Goal: Find specific page/section: Find specific page/section

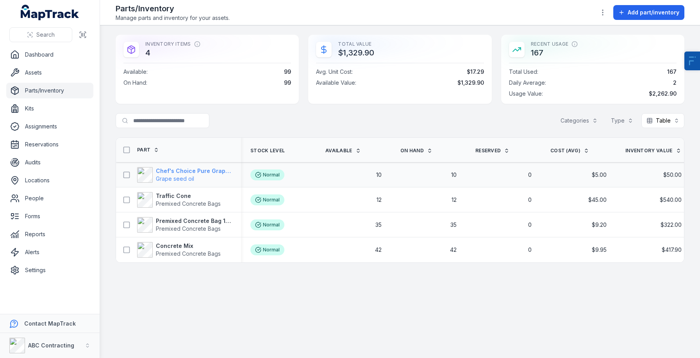
click at [185, 169] on strong "Chef's Choice Pure Grapeseed Oil" at bounding box center [194, 171] width 76 height 8
click at [176, 198] on strong "Traffic Cone" at bounding box center [188, 196] width 65 height 8
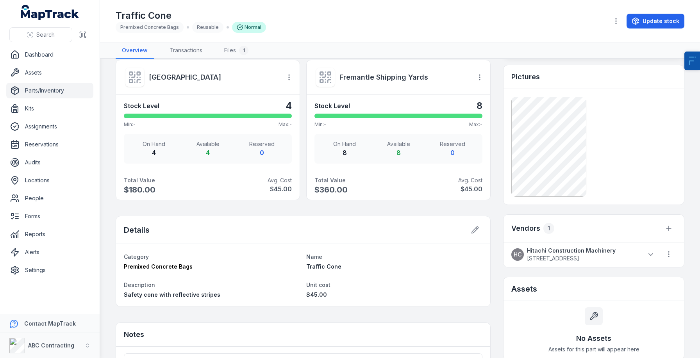
scroll to position [289, 0]
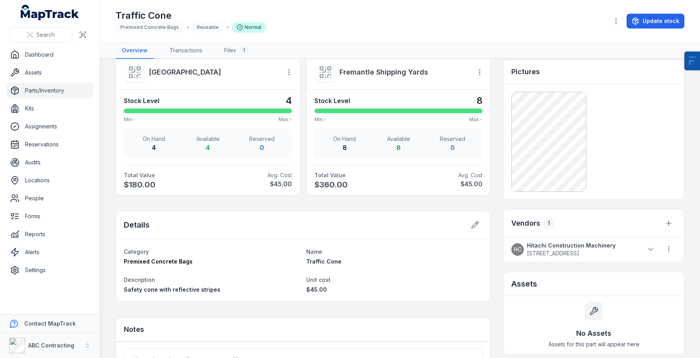
click at [583, 250] on span "240-248 Frankston Dandenong Road Dandenong South Victoria 3175" at bounding box center [571, 254] width 89 height 8
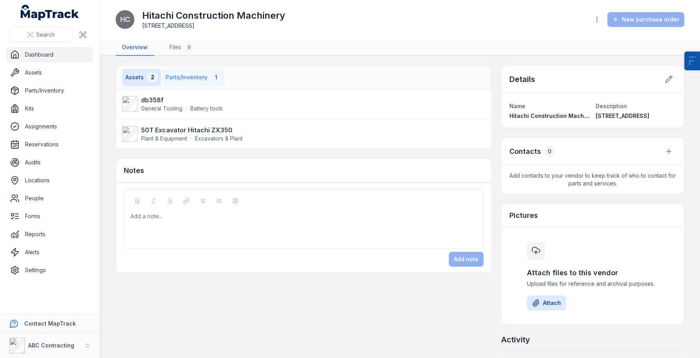
click at [206, 73] on button "Parts/Inventory 1" at bounding box center [193, 77] width 62 height 17
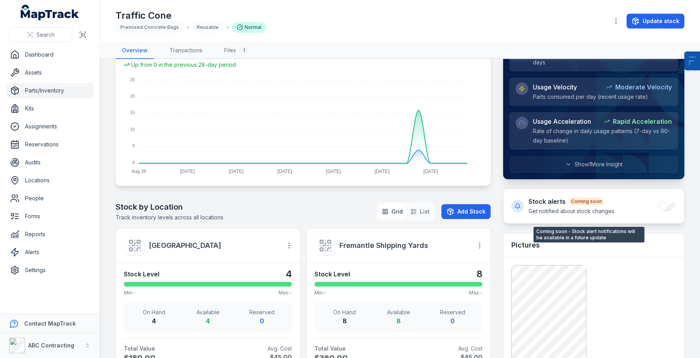
scroll to position [255, 0]
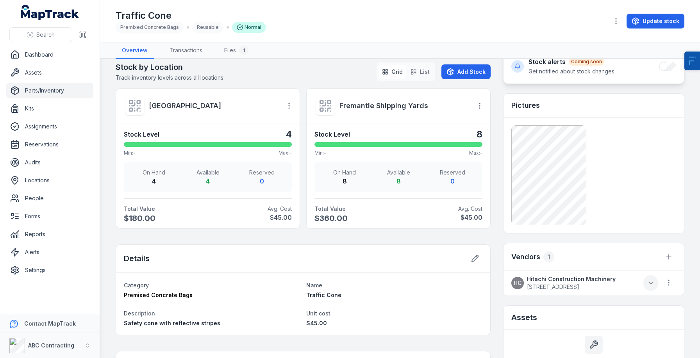
click at [647, 281] on icon at bounding box center [651, 283] width 8 height 8
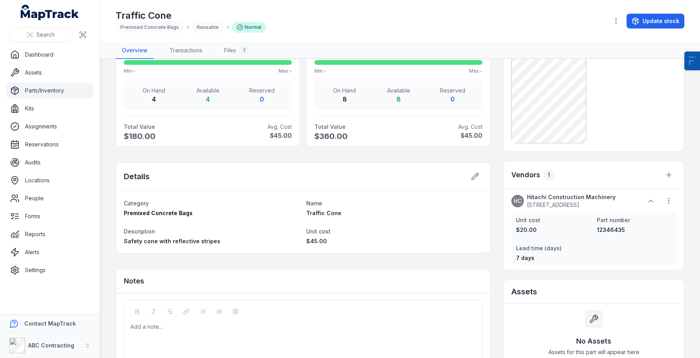
scroll to position [332, 0]
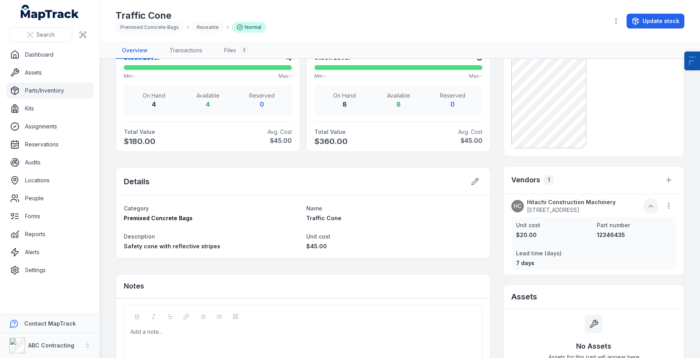
click at [647, 207] on icon at bounding box center [651, 206] width 8 height 8
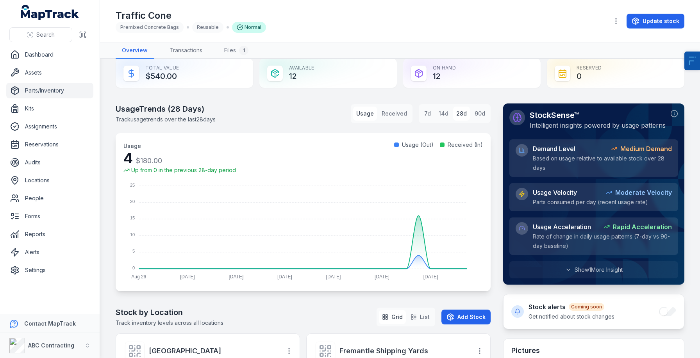
scroll to position [15, 0]
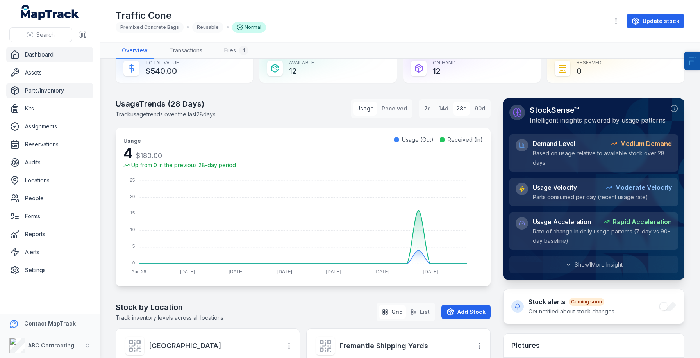
click at [51, 54] on link "Dashboard" at bounding box center [49, 55] width 87 height 16
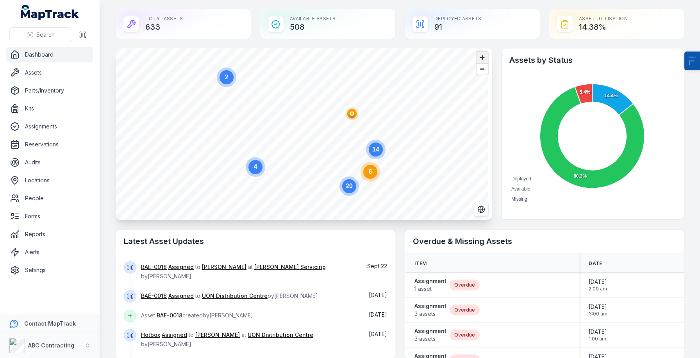
click at [480, 59] on span "Zoom in" at bounding box center [481, 57] width 11 height 11
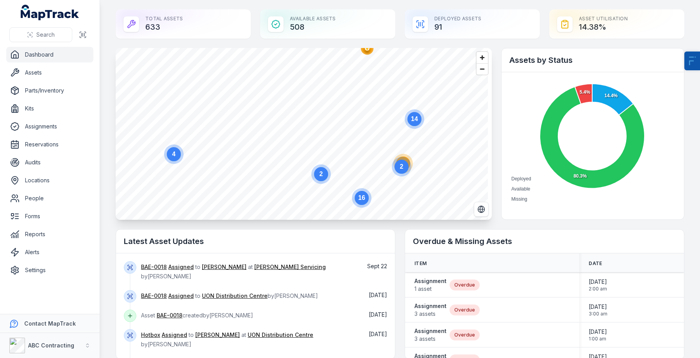
click at [407, 162] on circle at bounding box center [402, 167] width 20 height 20
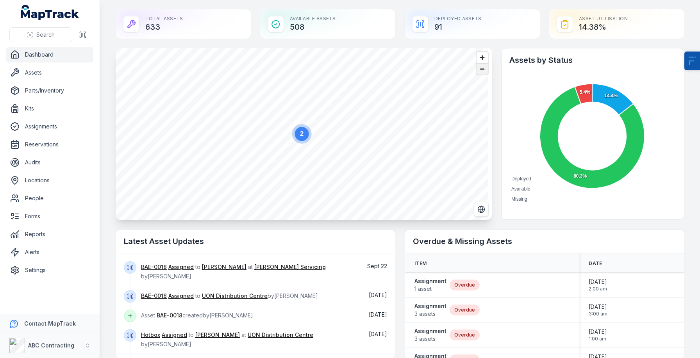
click at [479, 67] on span "Zoom out" at bounding box center [481, 69] width 11 height 11
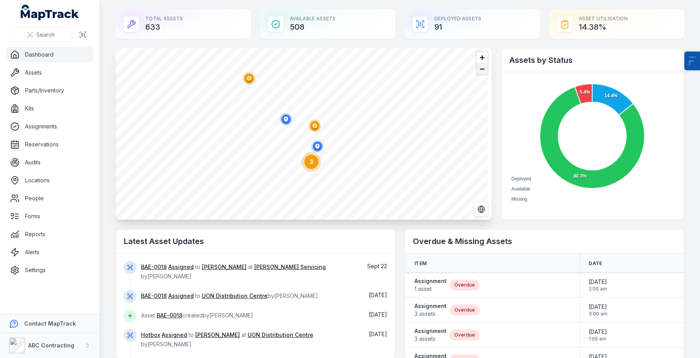
click at [479, 67] on span "Zoom out" at bounding box center [481, 69] width 11 height 11
click at [478, 69] on span "Zoom out" at bounding box center [481, 69] width 11 height 11
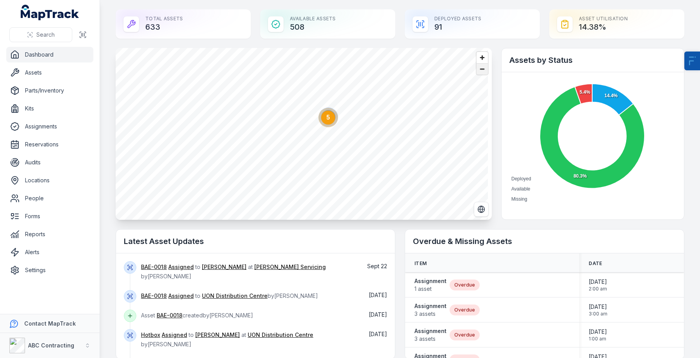
click at [478, 69] on span "Zoom out" at bounding box center [481, 69] width 11 height 11
click at [480, 61] on span "Zoom in" at bounding box center [481, 57] width 11 height 11
